Goal: Information Seeking & Learning: Learn about a topic

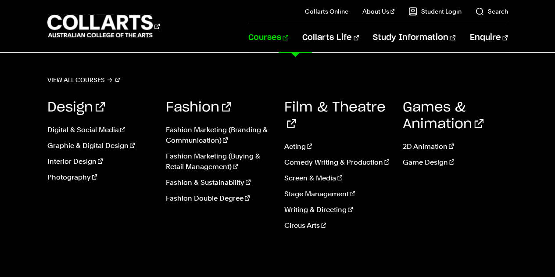
click at [288, 38] on link "Courses" at bounding box center [268, 37] width 40 height 29
click at [292, 141] on link "Acting" at bounding box center [336, 146] width 105 height 11
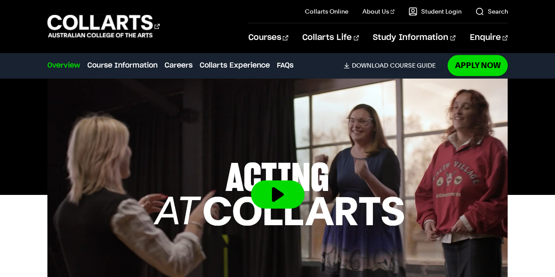
scroll to position [307, 0]
